Goal: Information Seeking & Learning: Learn about a topic

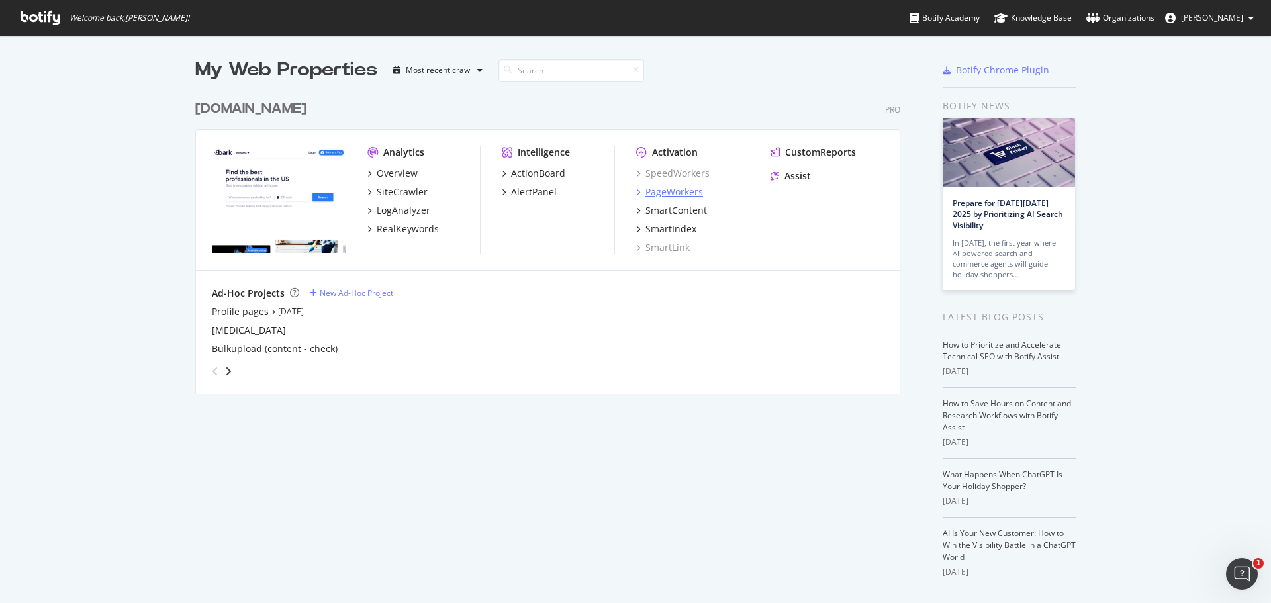
click at [689, 193] on div "PageWorkers" at bounding box center [675, 191] width 58 height 13
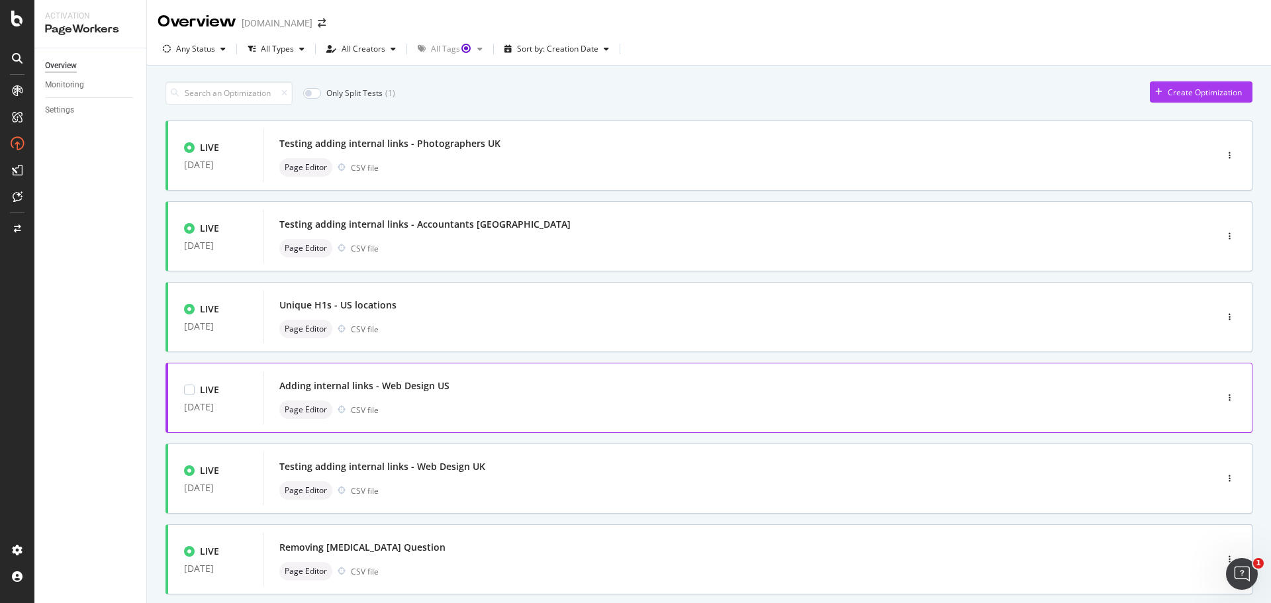
click at [571, 391] on div "Adding internal links - Web Design US" at bounding box center [719, 386] width 881 height 19
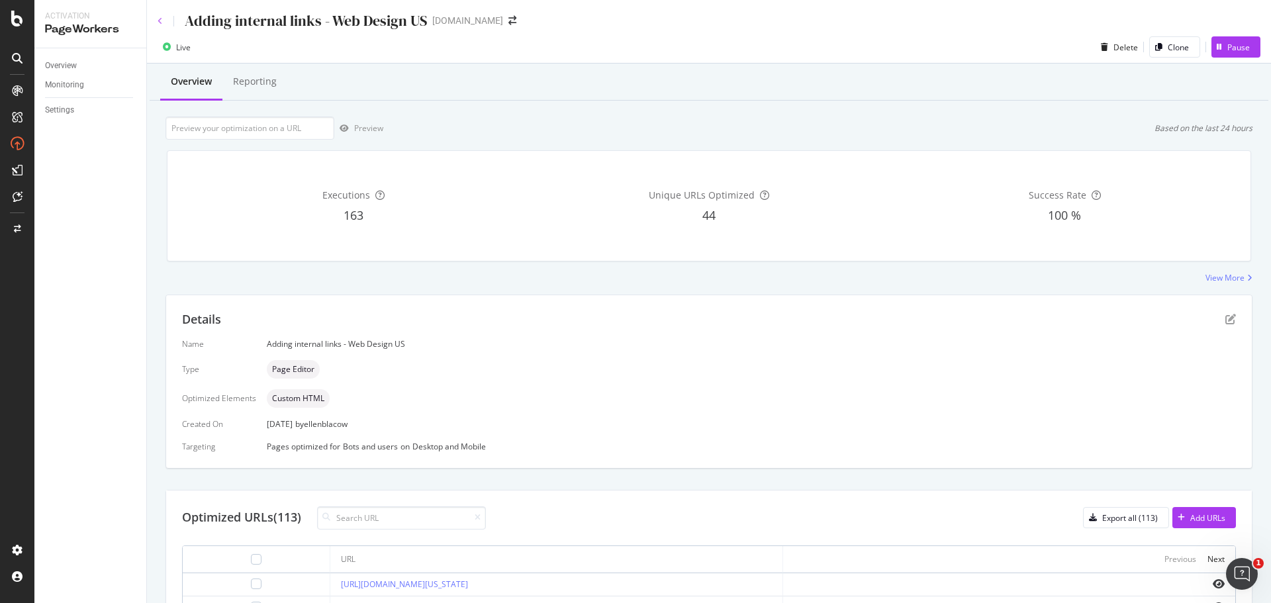
click at [162, 21] on icon at bounding box center [160, 21] width 5 height 8
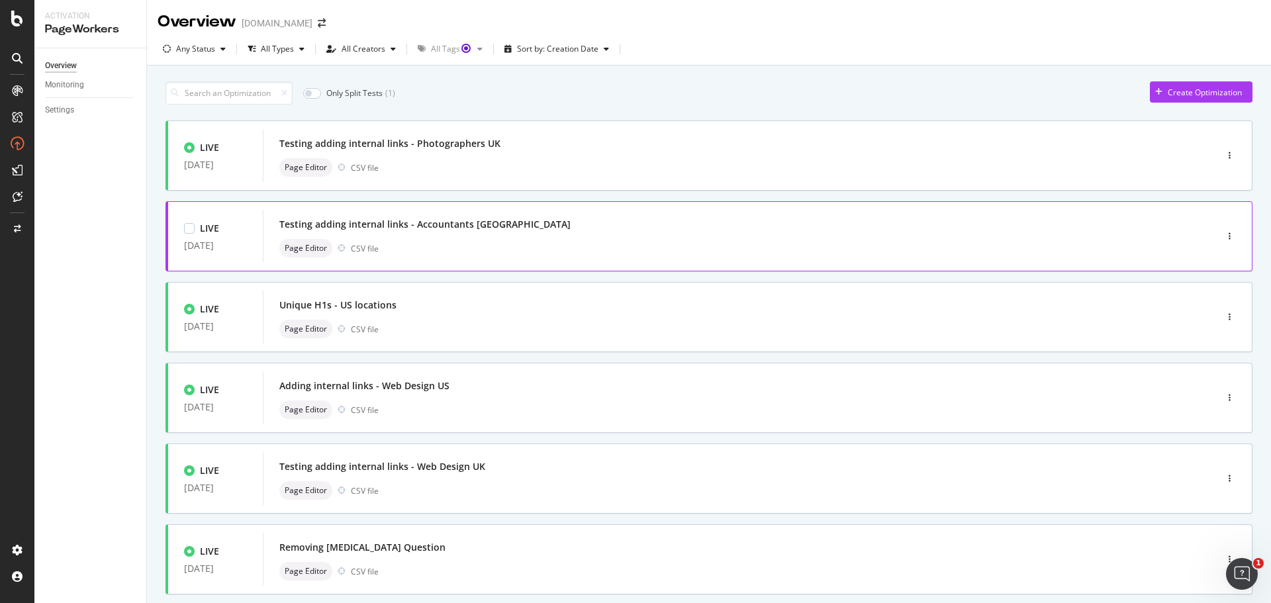
click at [557, 248] on div "Page Editor CSV file" at bounding box center [719, 248] width 881 height 19
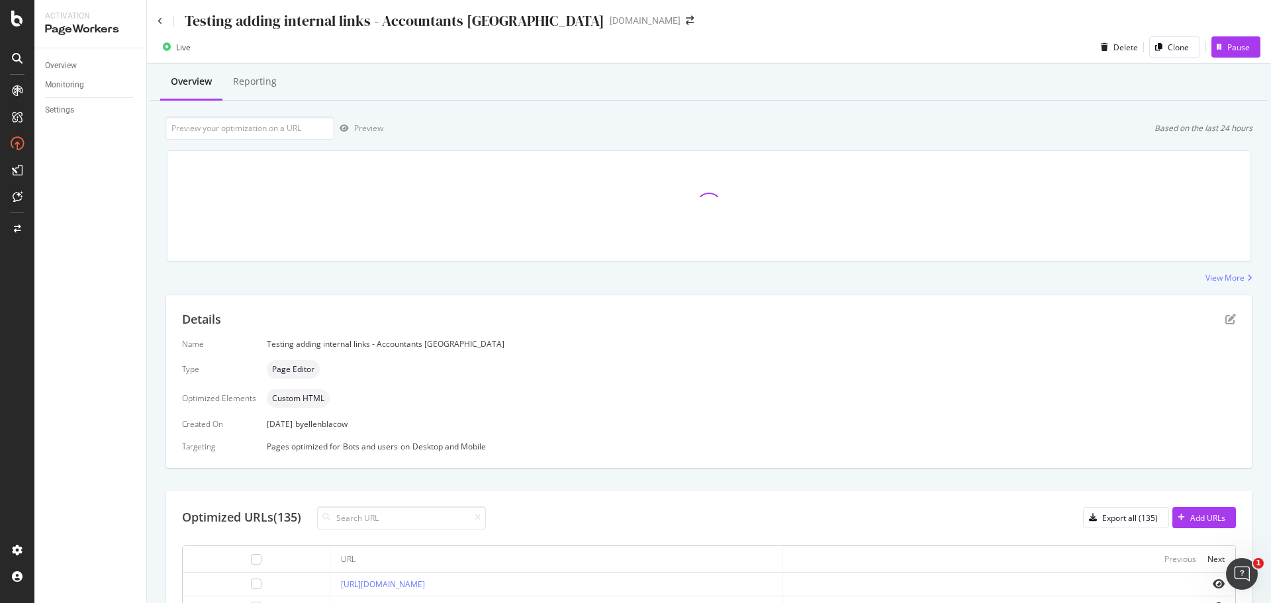
click at [164, 24] on div "Testing adding internal links - Accountants [GEOGRAPHIC_DATA]" at bounding box center [381, 21] width 447 height 21
click at [161, 19] on icon at bounding box center [160, 21] width 5 height 8
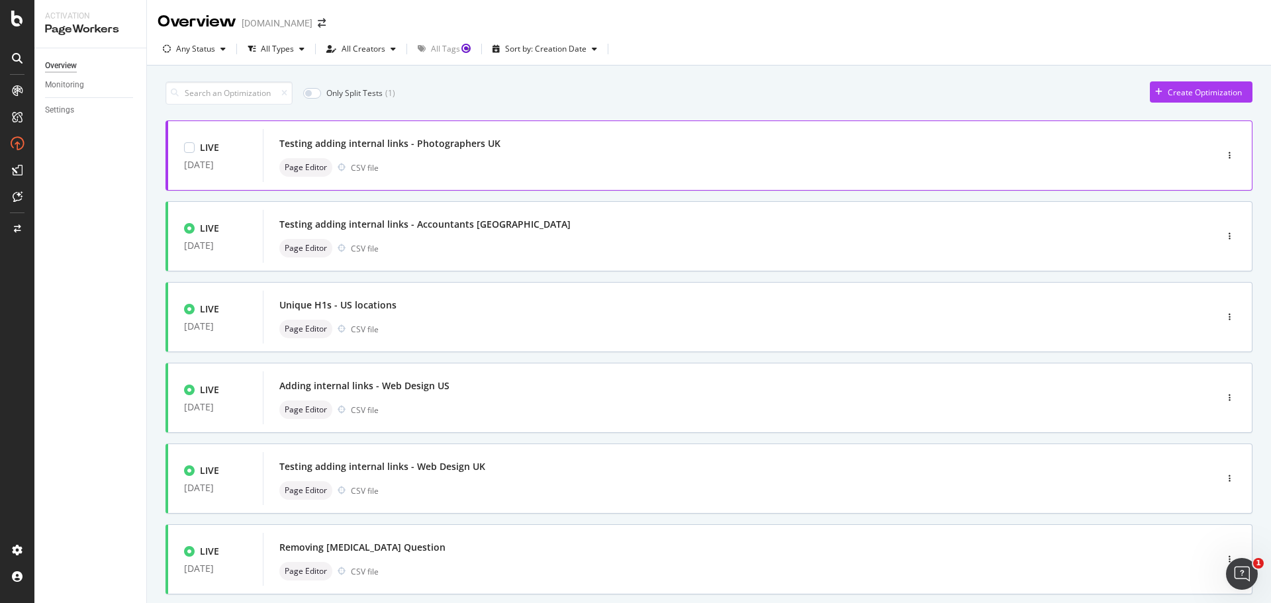
click at [618, 171] on div "Page Editor CSV file" at bounding box center [719, 167] width 881 height 19
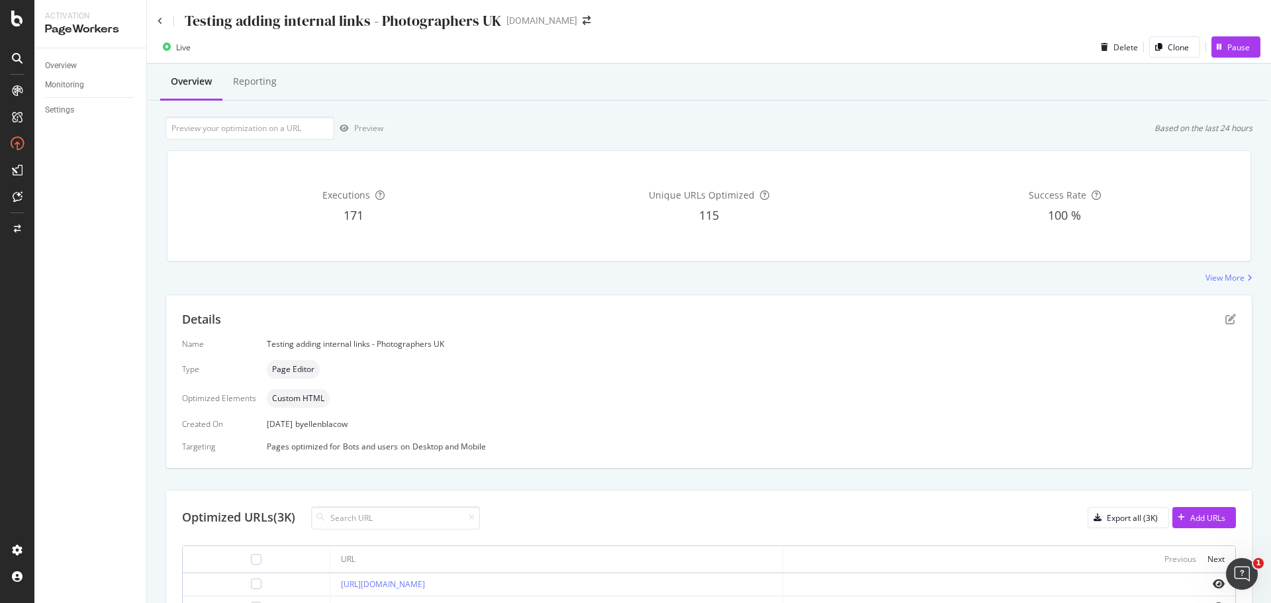
click at [156, 20] on div "Testing adding internal links - Photographers UK [DOMAIN_NAME]" at bounding box center [709, 15] width 1124 height 31
click at [160, 19] on icon at bounding box center [160, 21] width 5 height 8
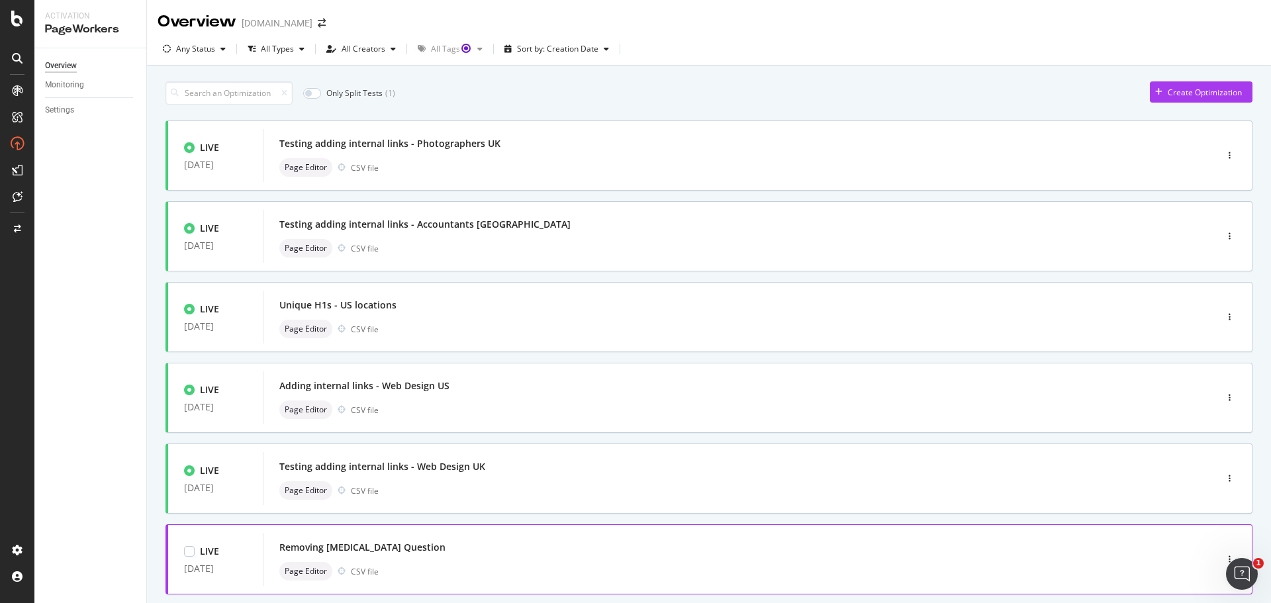
click at [497, 557] on div "Removing [MEDICAL_DATA] Question" at bounding box center [719, 547] width 881 height 19
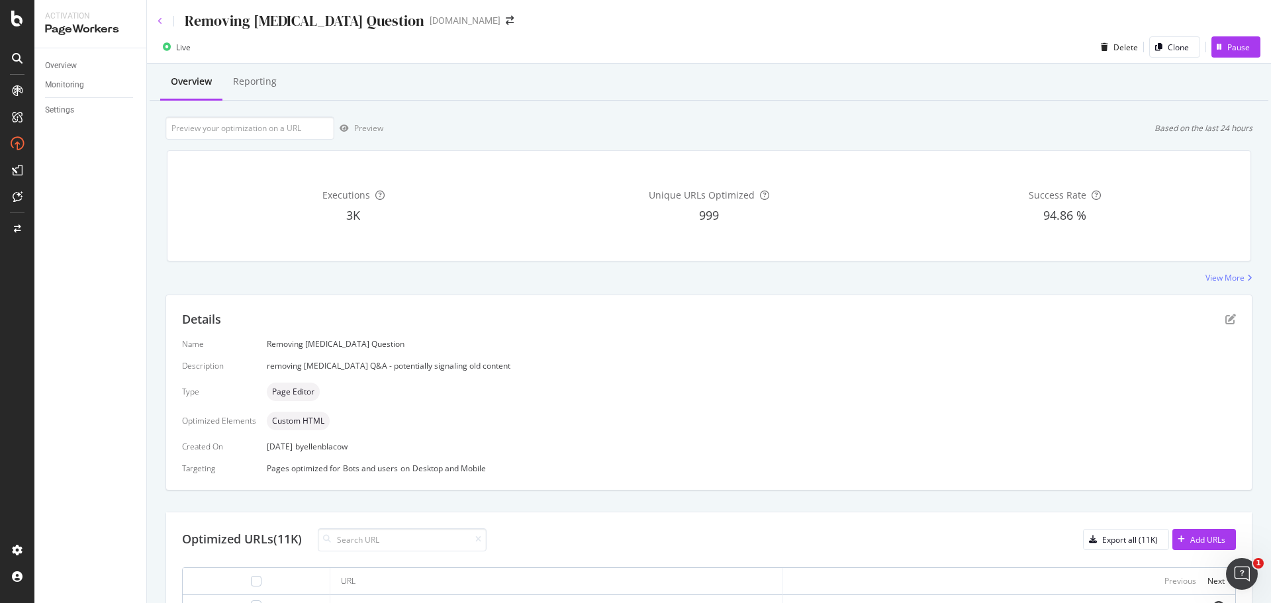
click at [161, 17] on icon at bounding box center [160, 21] width 5 height 8
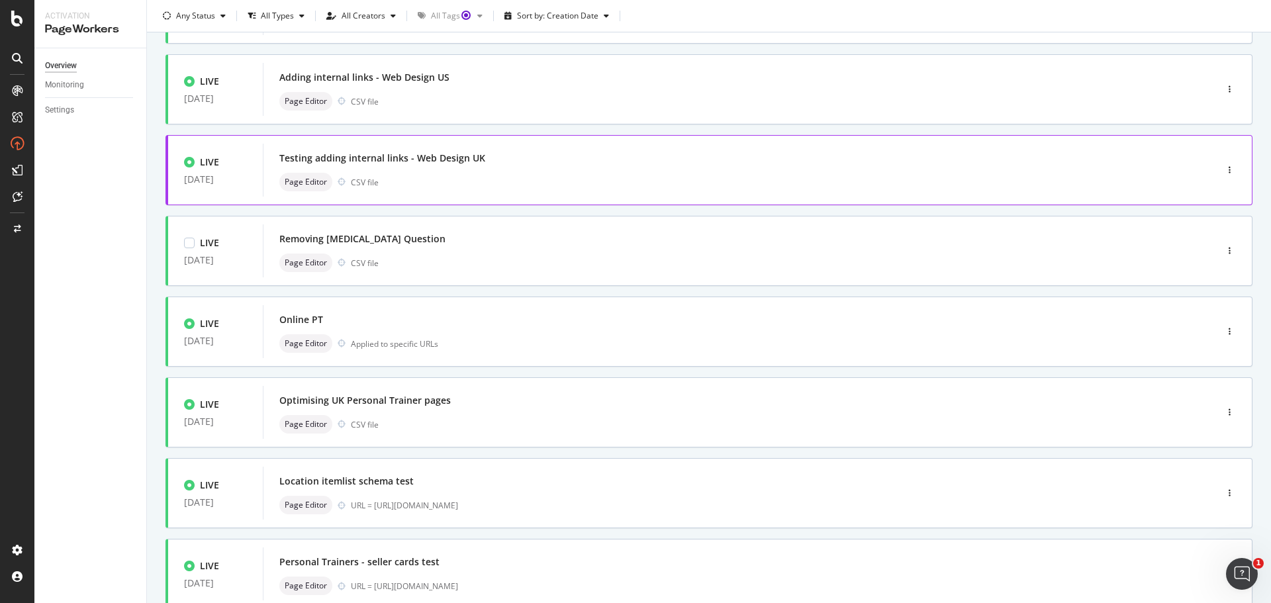
scroll to position [331, 0]
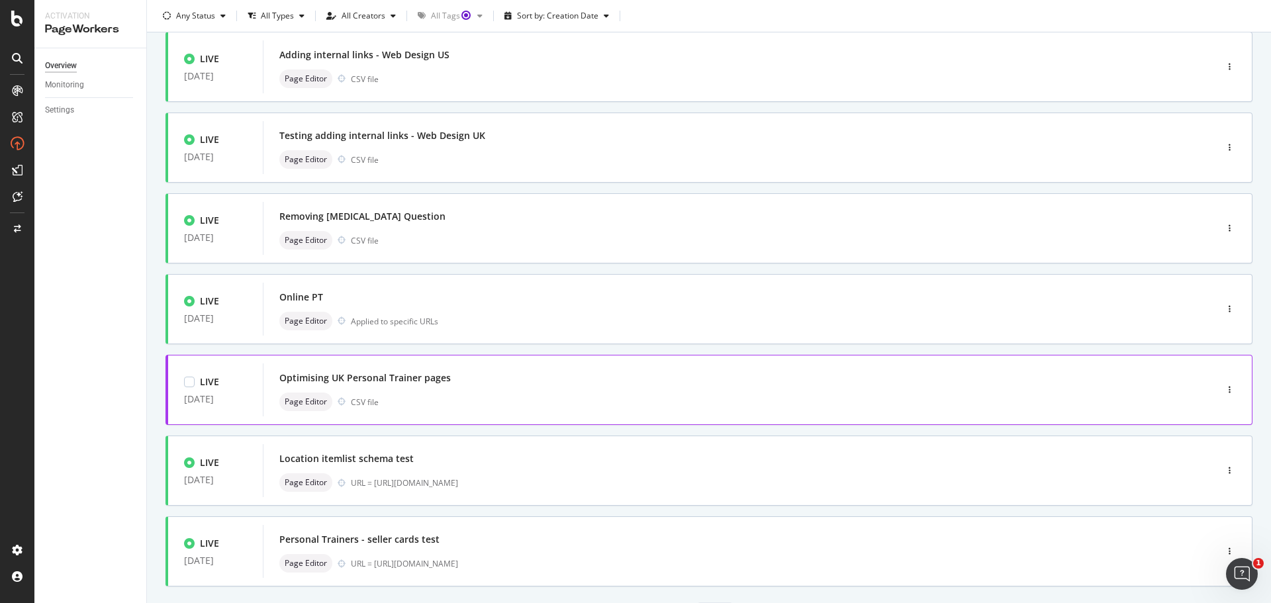
click at [513, 383] on div "Optimising UK Personal Trainer pages" at bounding box center [719, 378] width 881 height 19
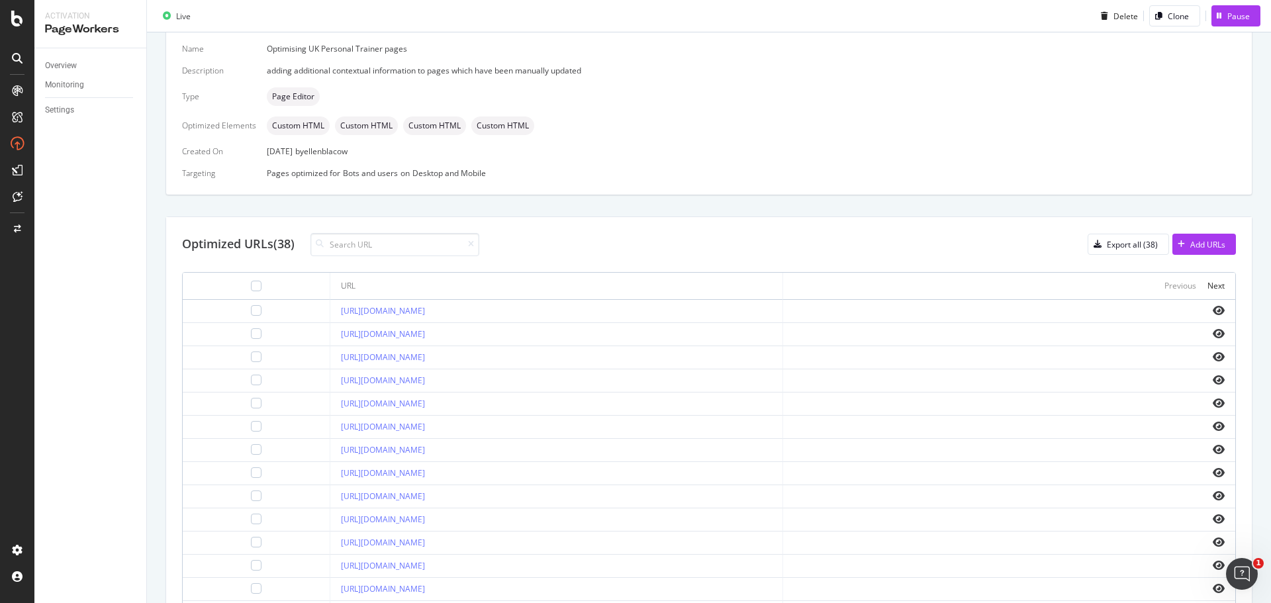
scroll to position [397, 0]
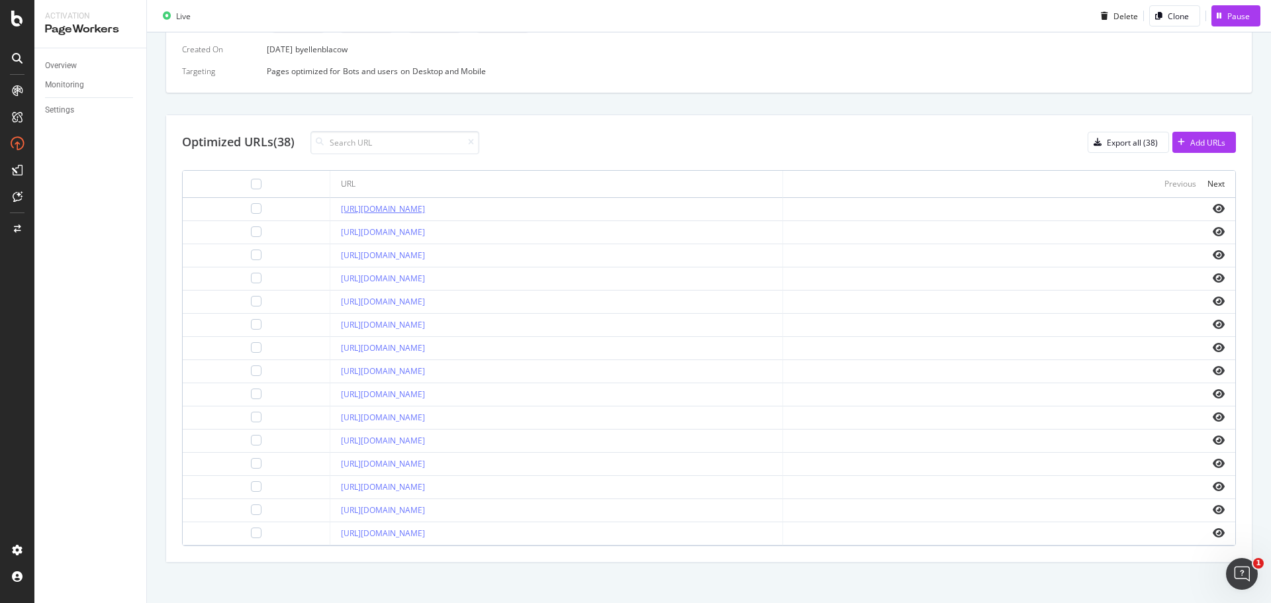
click at [425, 205] on link "[URL][DOMAIN_NAME]" at bounding box center [383, 208] width 84 height 11
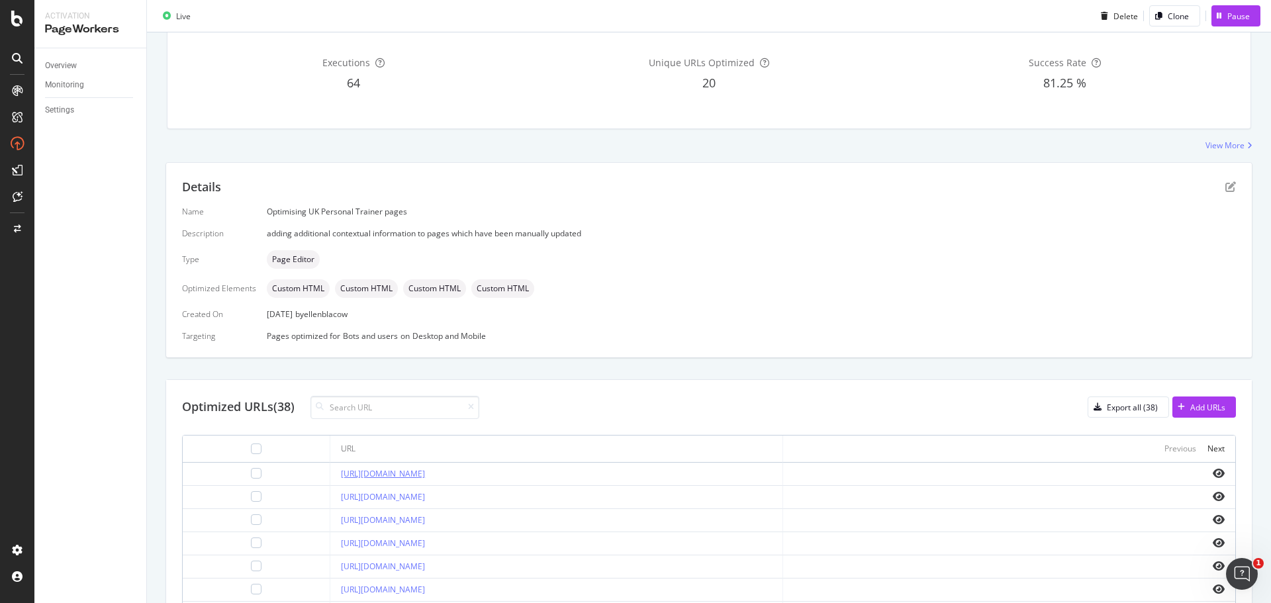
scroll to position [0, 0]
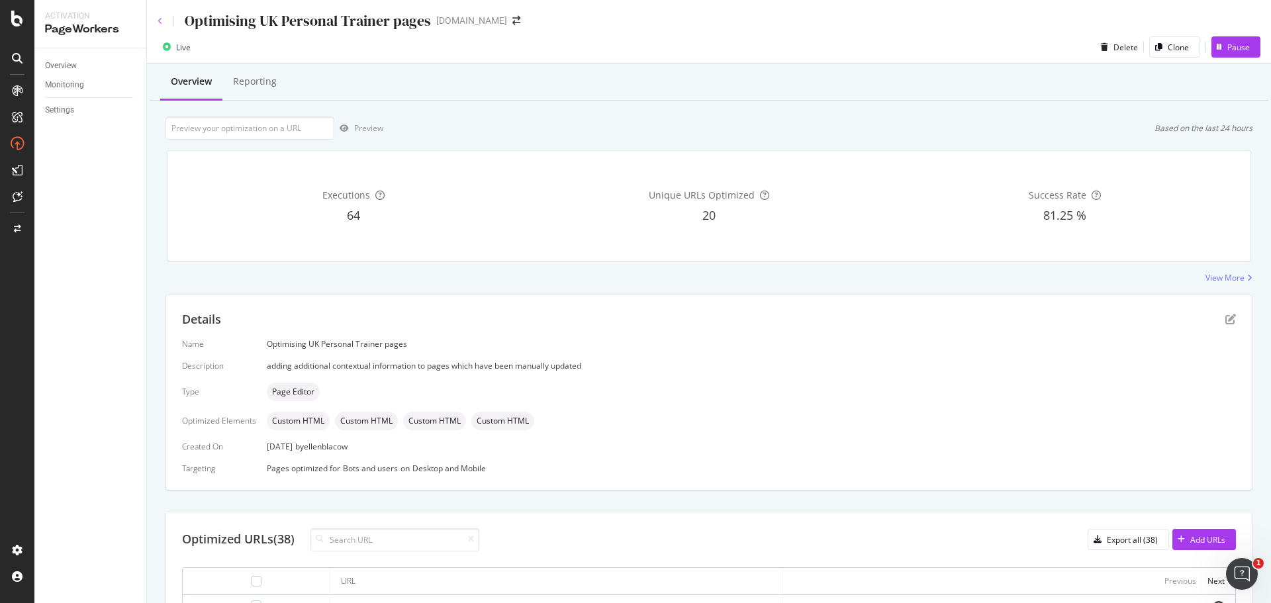
click at [162, 14] on div "Optimising UK Personal Trainer pages" at bounding box center [294, 21] width 273 height 21
click at [161, 19] on icon at bounding box center [160, 21] width 5 height 8
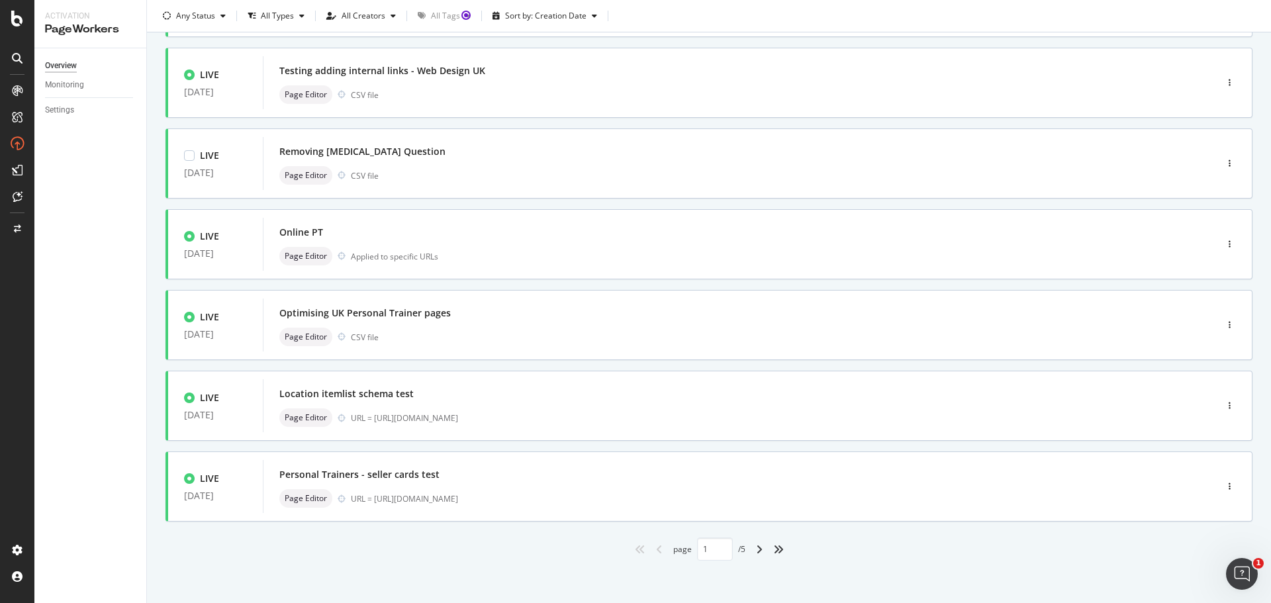
scroll to position [400, 0]
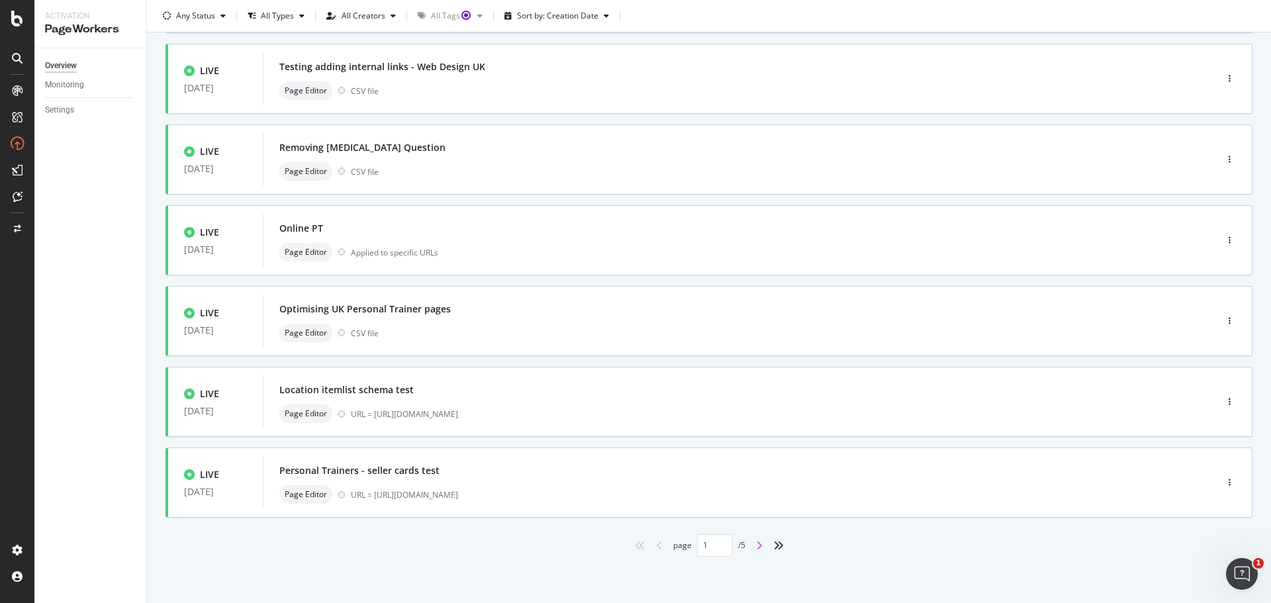
click at [756, 545] on icon "angle-right" at bounding box center [759, 545] width 7 height 11
type input "2"
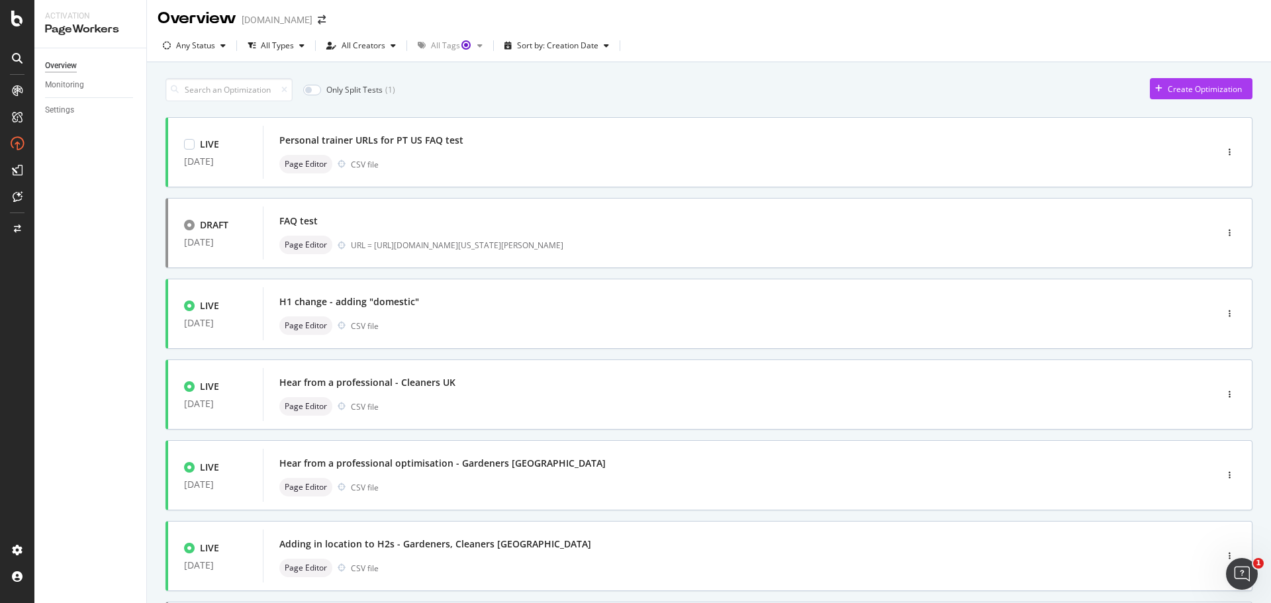
scroll to position [0, 0]
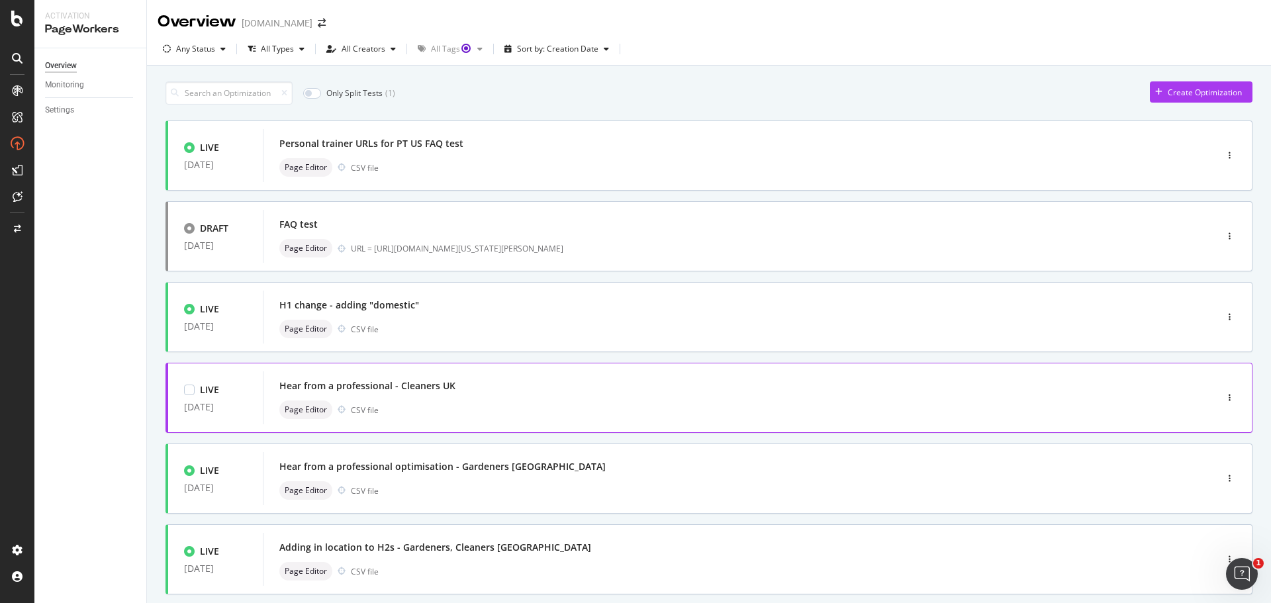
click at [661, 402] on div "Page Editor CSV file" at bounding box center [719, 410] width 881 height 19
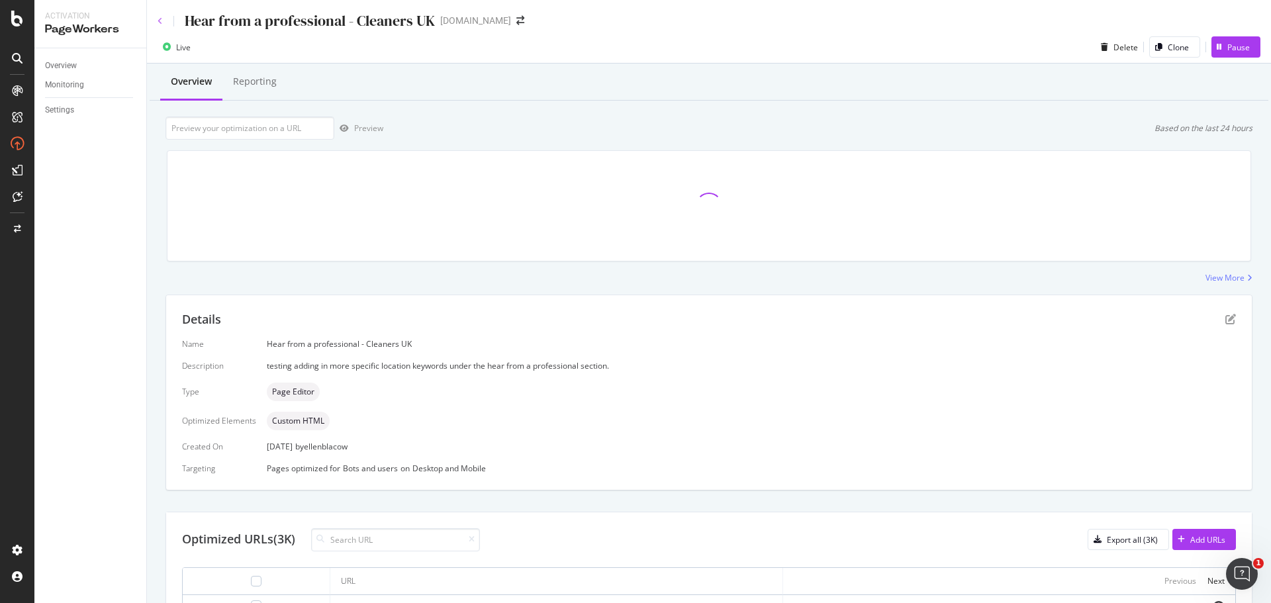
drag, startPoint x: 158, startPoint y: 7, endPoint x: 158, endPoint y: 17, distance: 9.3
click at [158, 11] on div "Hear from a professional - Cleaners UK [DOMAIN_NAME]" at bounding box center [709, 15] width 1124 height 31
click at [158, 19] on icon at bounding box center [160, 21] width 5 height 8
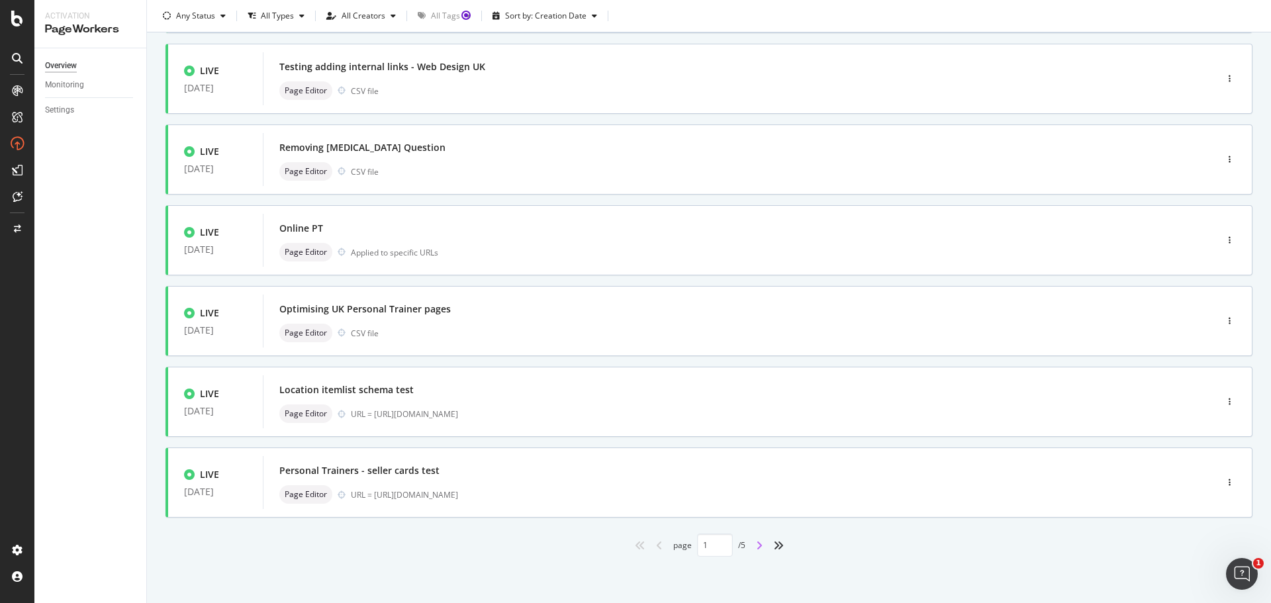
click at [756, 546] on icon "angle-right" at bounding box center [759, 545] width 7 height 11
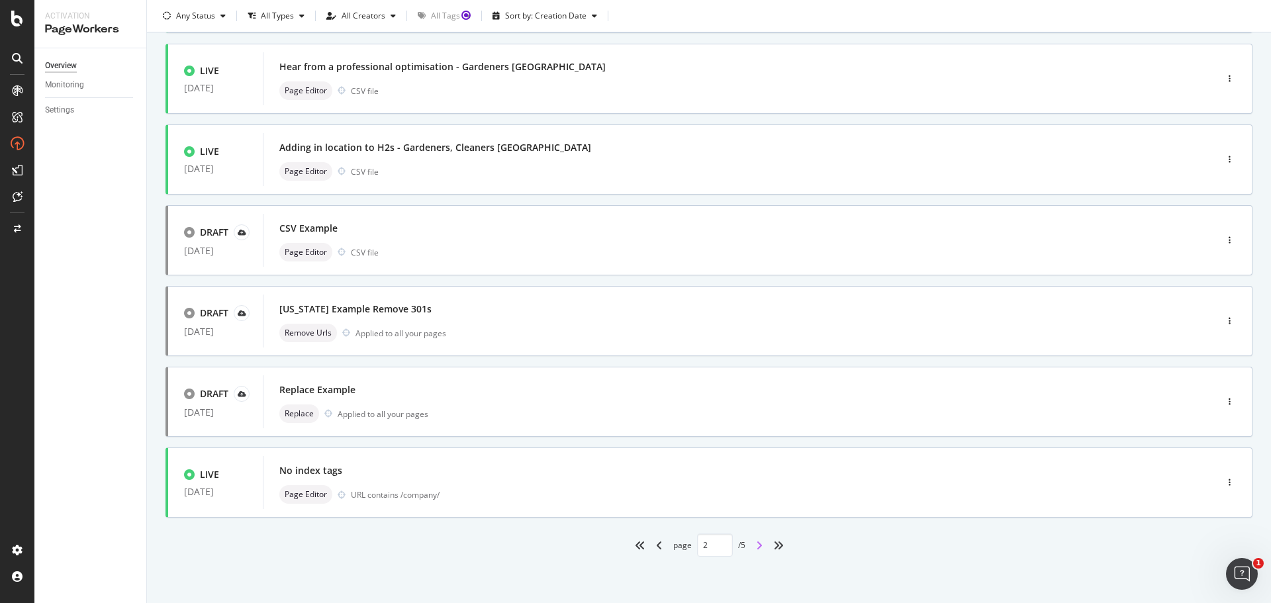
type input "2"
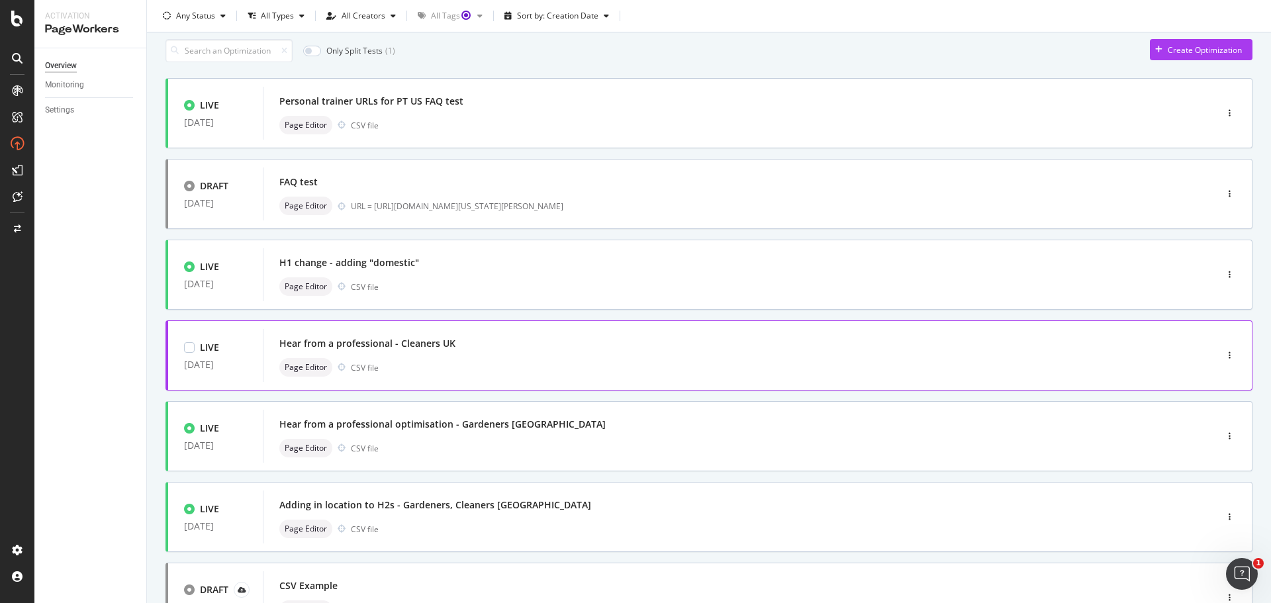
scroll to position [66, 0]
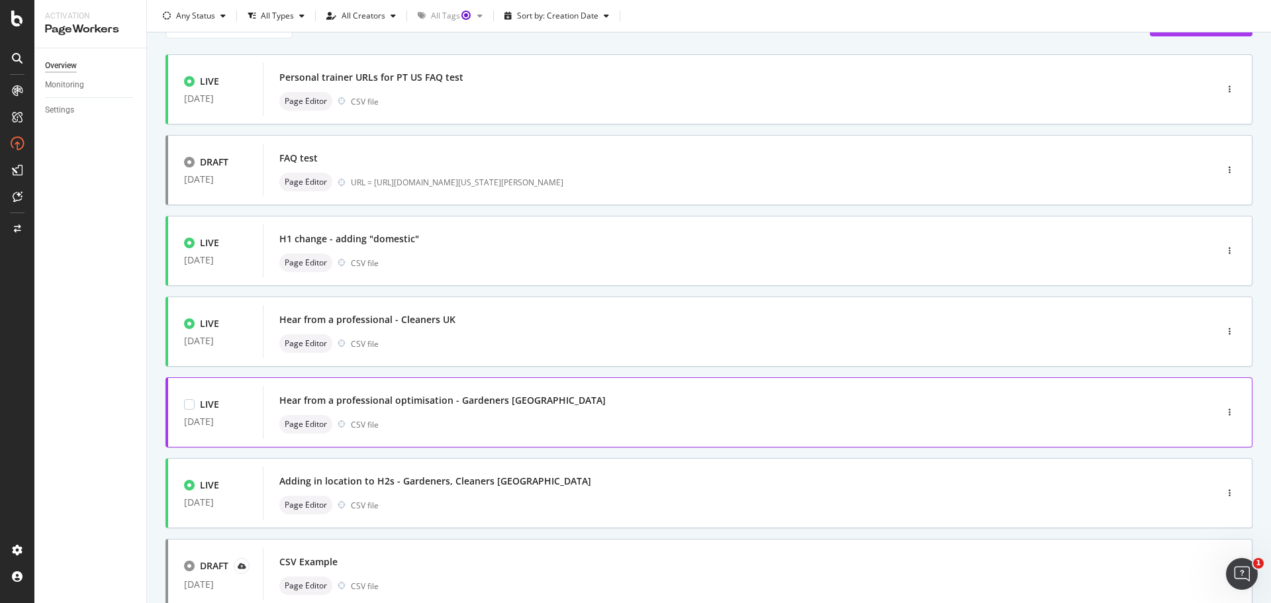
click at [589, 409] on div "Hear from a professional optimisation - Gardeners [GEOGRAPHIC_DATA]" at bounding box center [719, 400] width 881 height 19
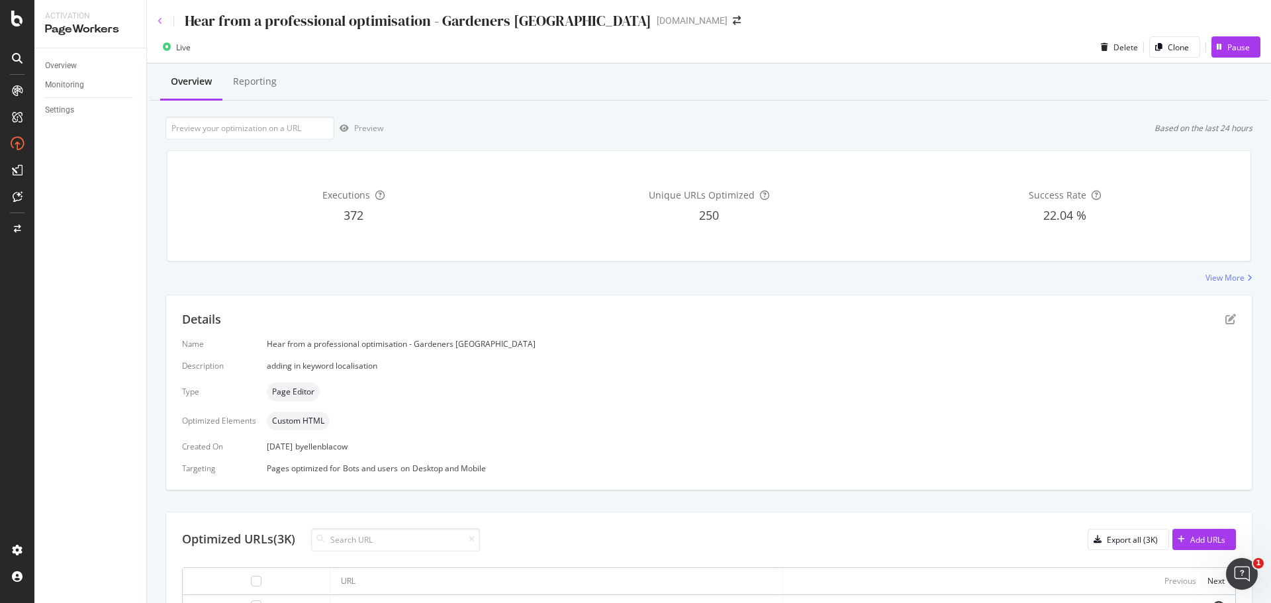
click at [161, 20] on icon at bounding box center [160, 21] width 5 height 8
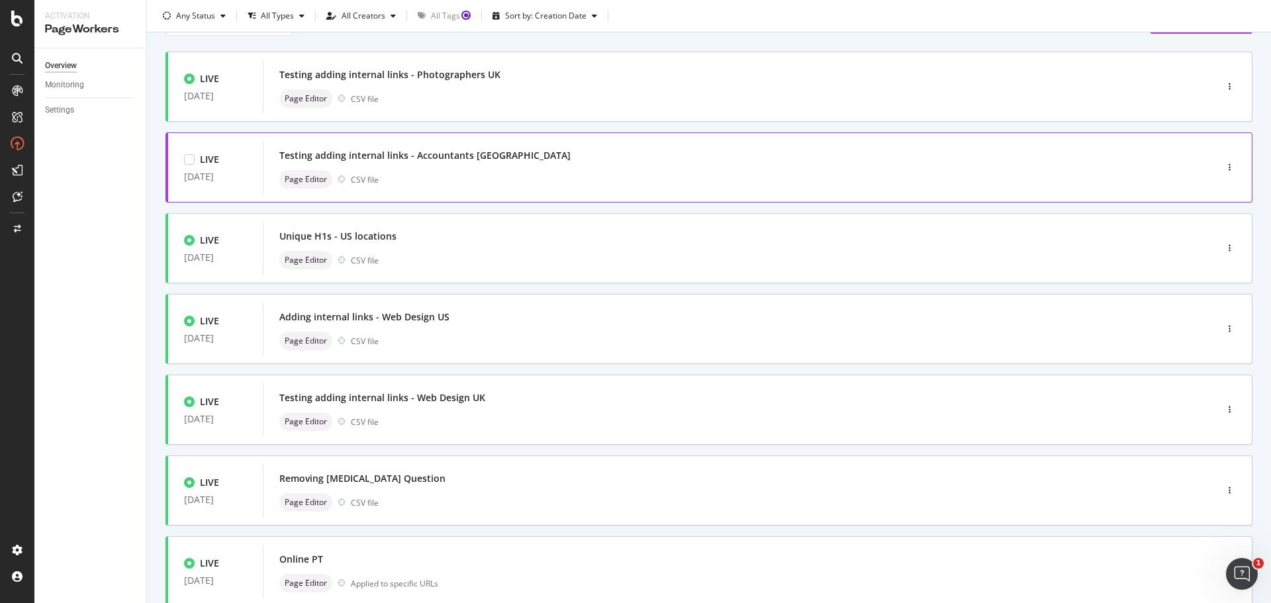
scroll to position [265, 0]
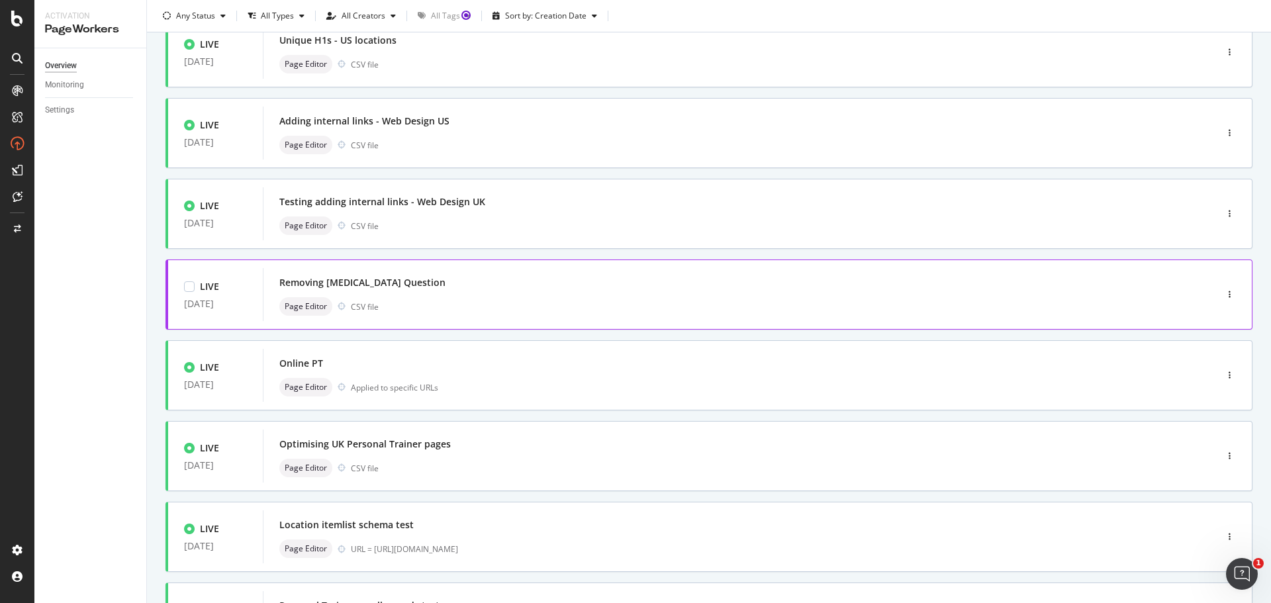
click at [391, 274] on div "Removing [MEDICAL_DATA] Question" at bounding box center [719, 282] width 881 height 19
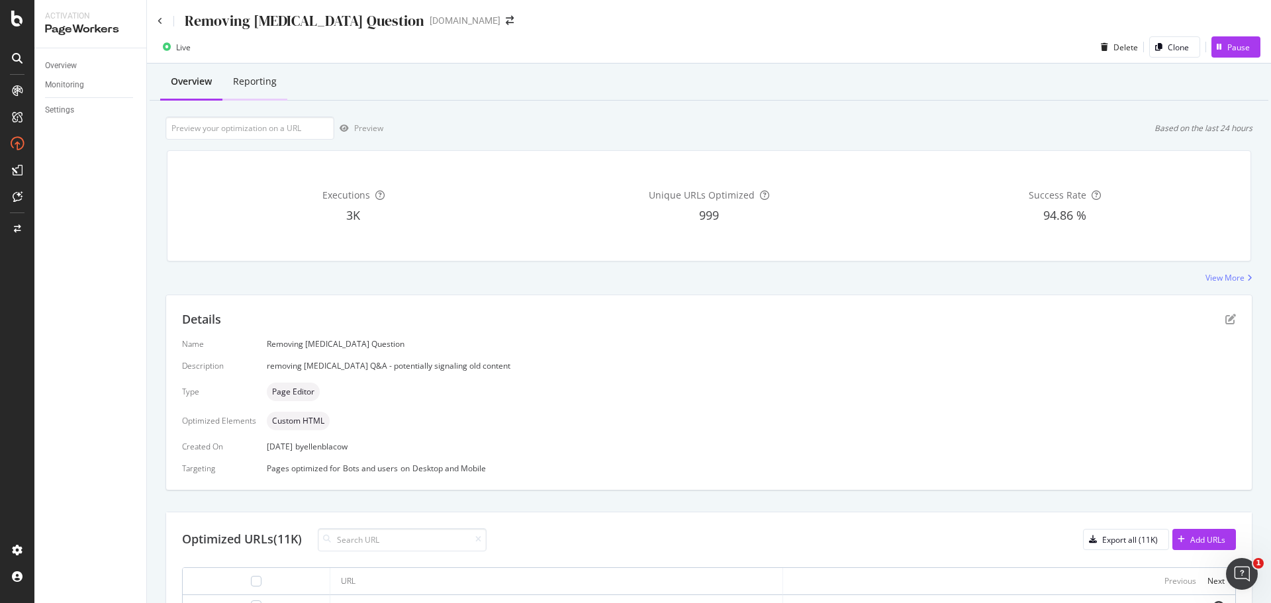
click at [258, 90] on div "Reporting" at bounding box center [254, 82] width 65 height 36
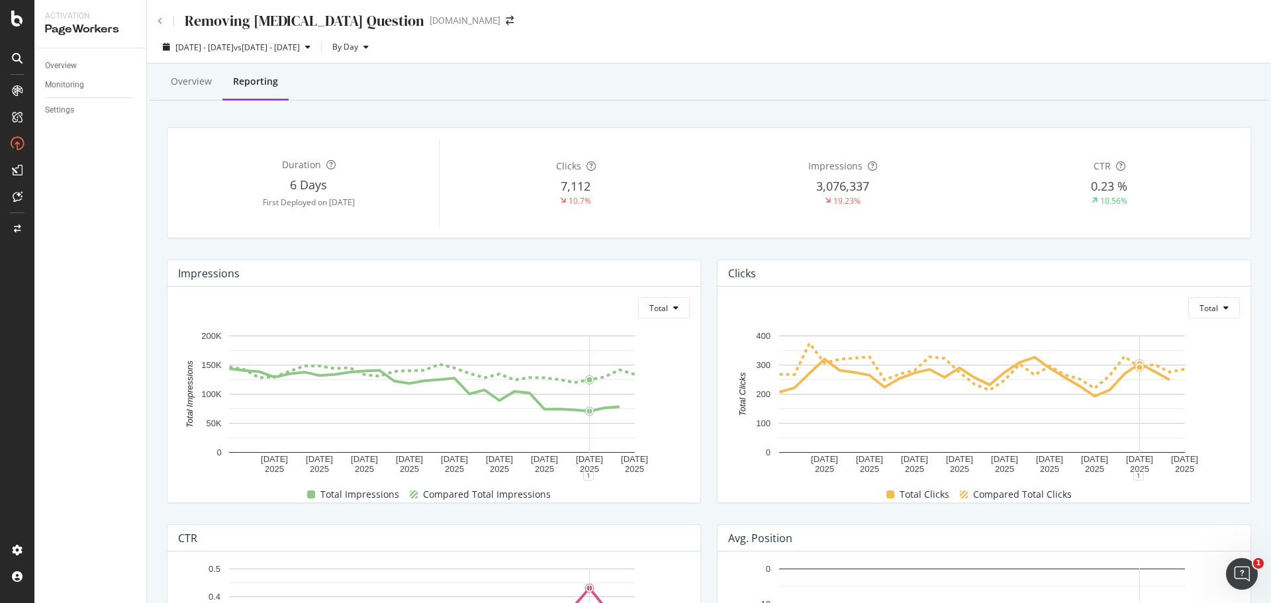
click at [158, 23] on icon at bounding box center [160, 21] width 5 height 8
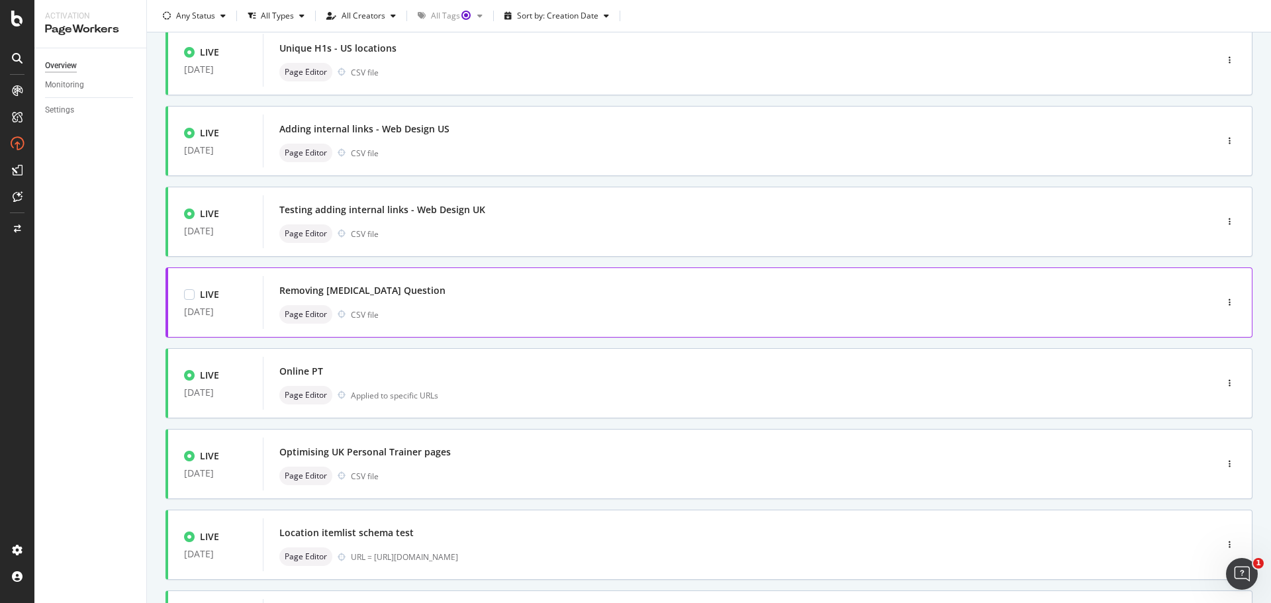
scroll to position [265, 0]
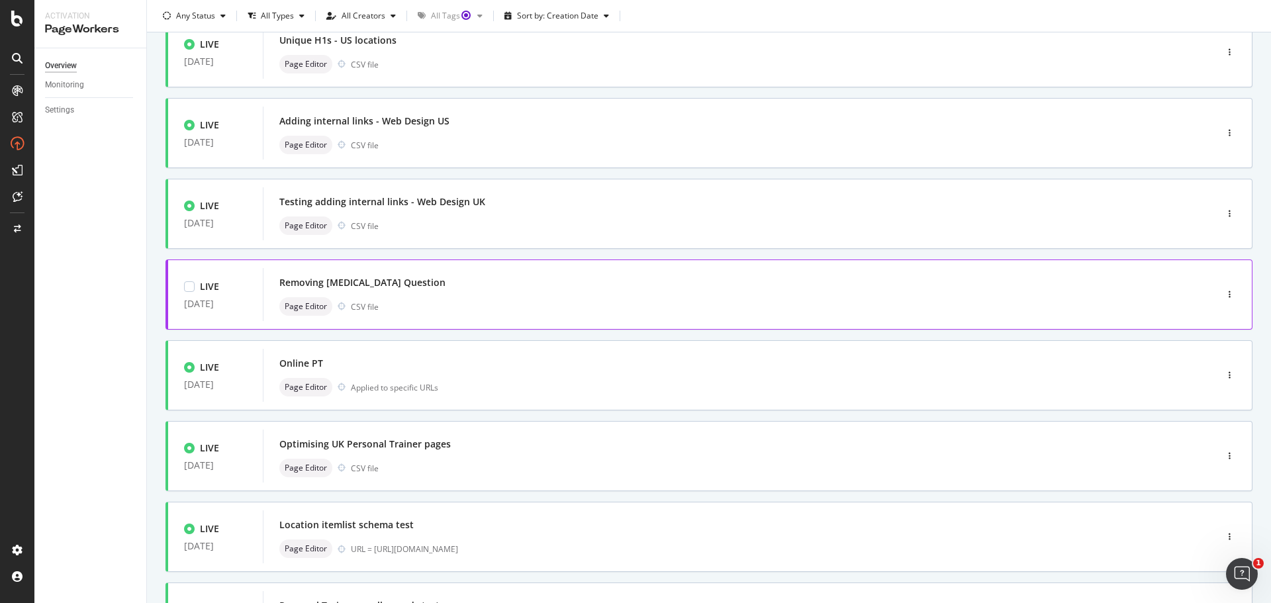
click at [494, 286] on div "Removing [MEDICAL_DATA] Question" at bounding box center [719, 282] width 881 height 19
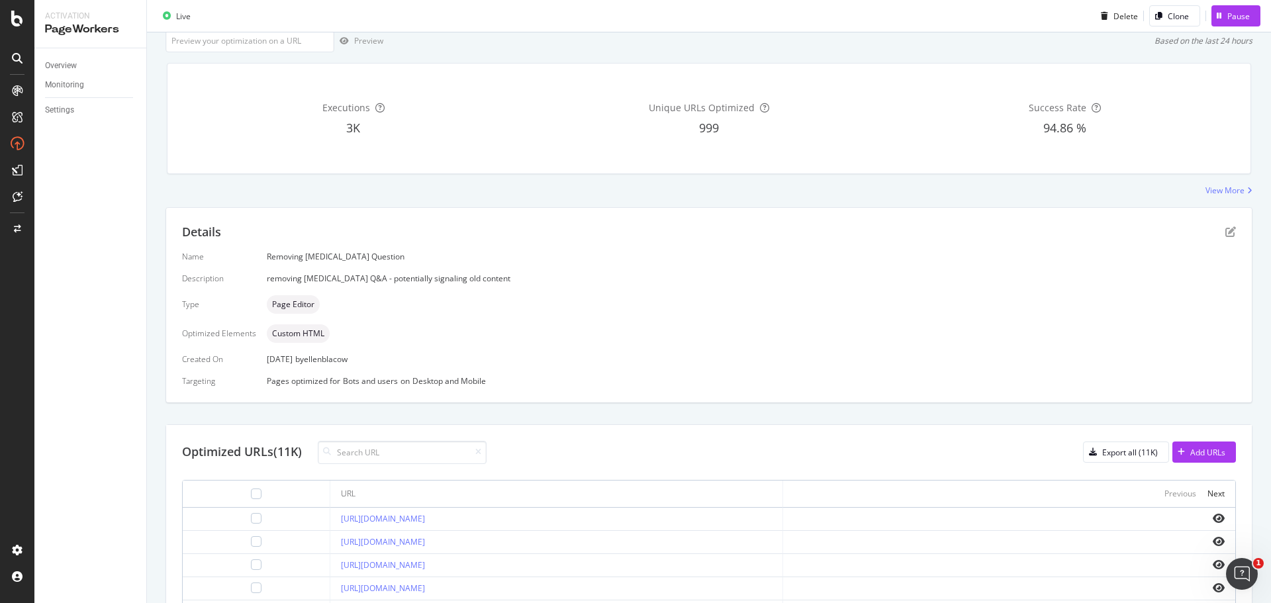
scroll to position [331, 0]
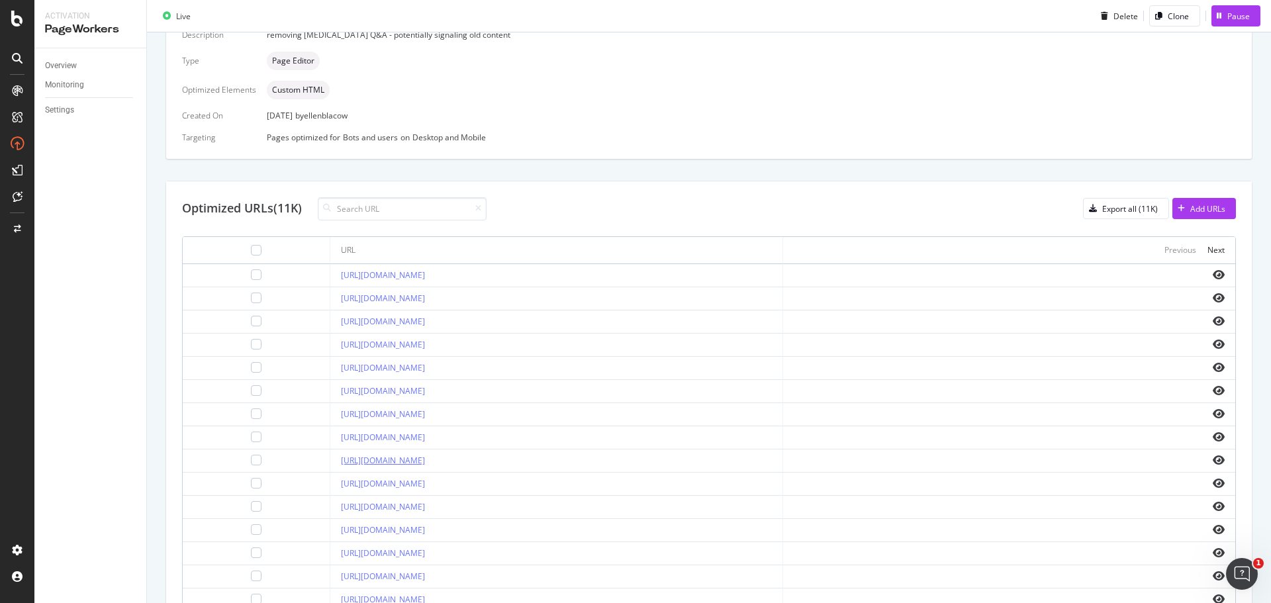
click at [425, 457] on link "[URL][DOMAIN_NAME]" at bounding box center [383, 460] width 84 height 11
